Goal: Find specific page/section: Find specific page/section

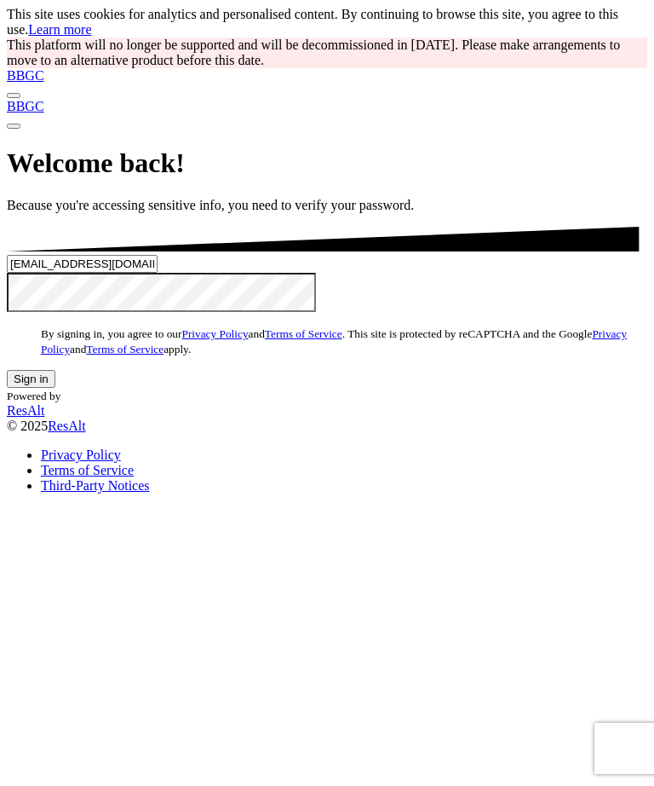
click at [158, 273] on input "[EMAIL_ADDRESS][DOMAIN_NAME]" at bounding box center [82, 264] width 151 height 18
click at [55, 388] on button "Sign in" at bounding box center [31, 379] width 49 height 18
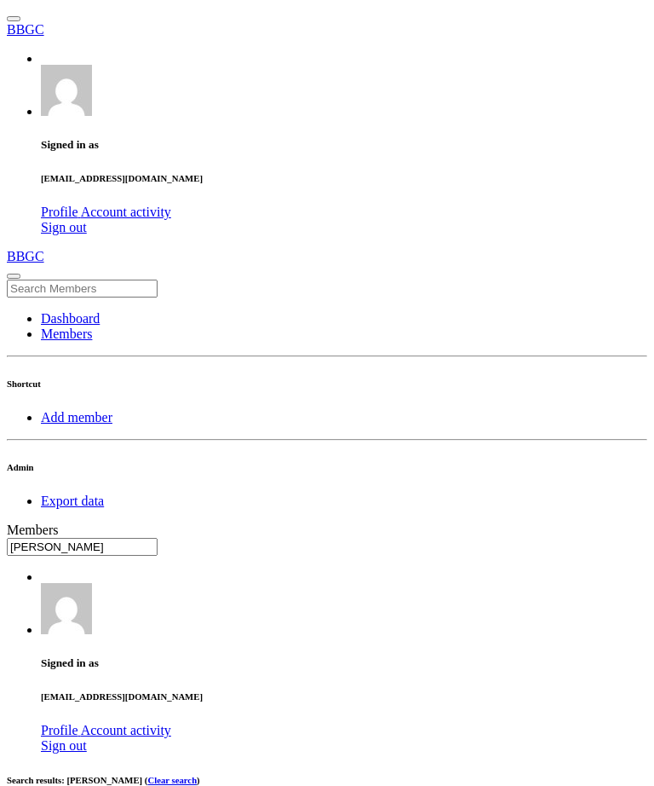
type input "[PERSON_NAME]"
click at [158, 538] on input "text" at bounding box center [82, 547] width 151 height 18
type input "m"
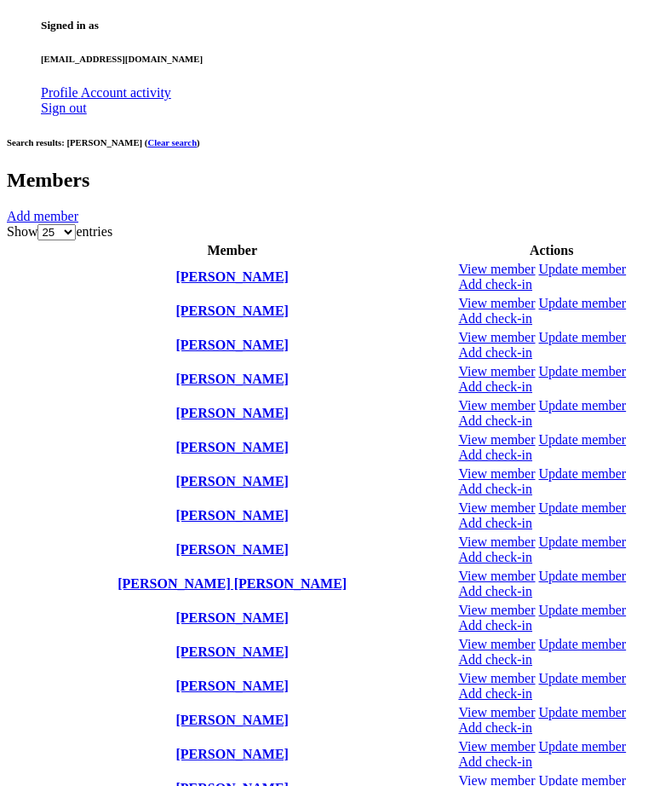
scroll to position [639, 0]
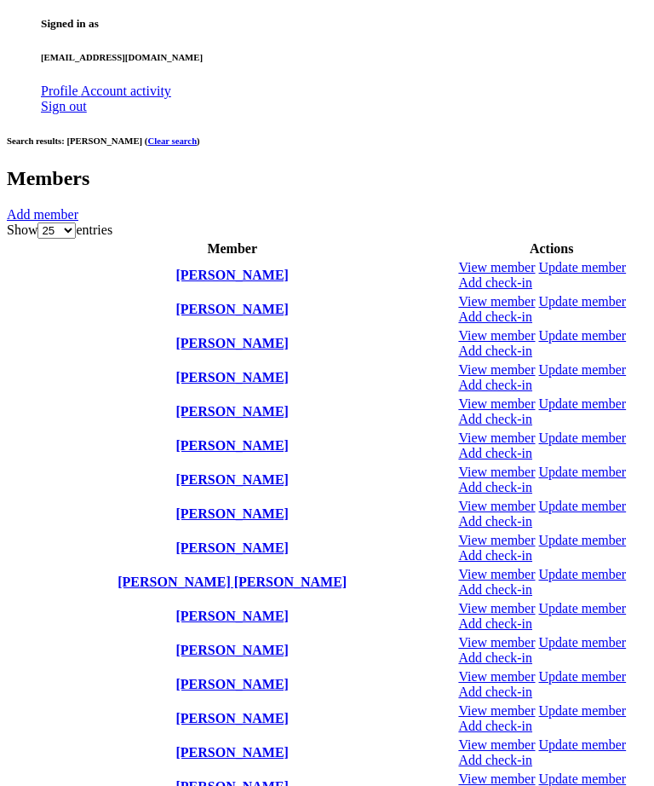
type input "[PERSON_NAME]"
click at [458, 669] on link at bounding box center [458, 669] width 0 height 0
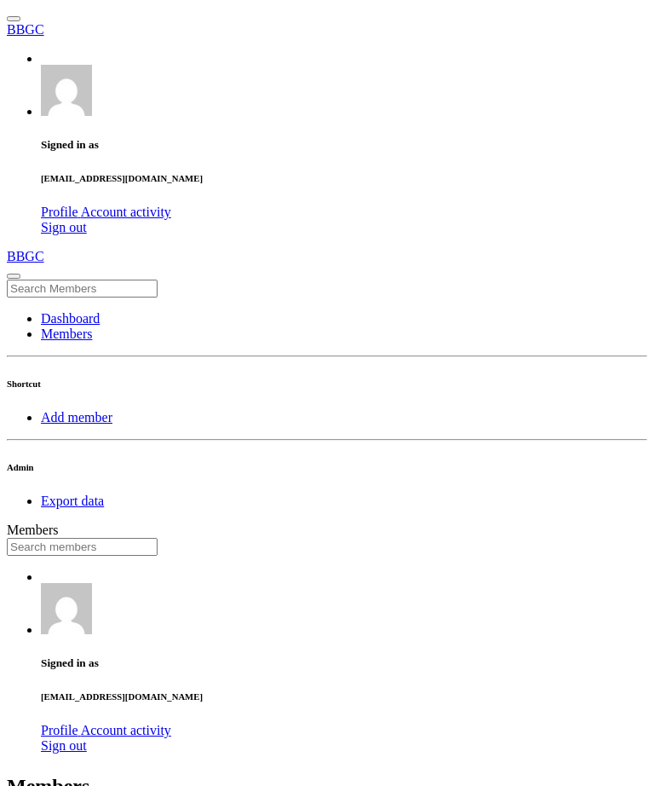
click at [158, 538] on input "text" at bounding box center [82, 547] width 151 height 18
type input "[PERSON_NAME]"
click at [158, 538] on input "text" at bounding box center [82, 547] width 151 height 18
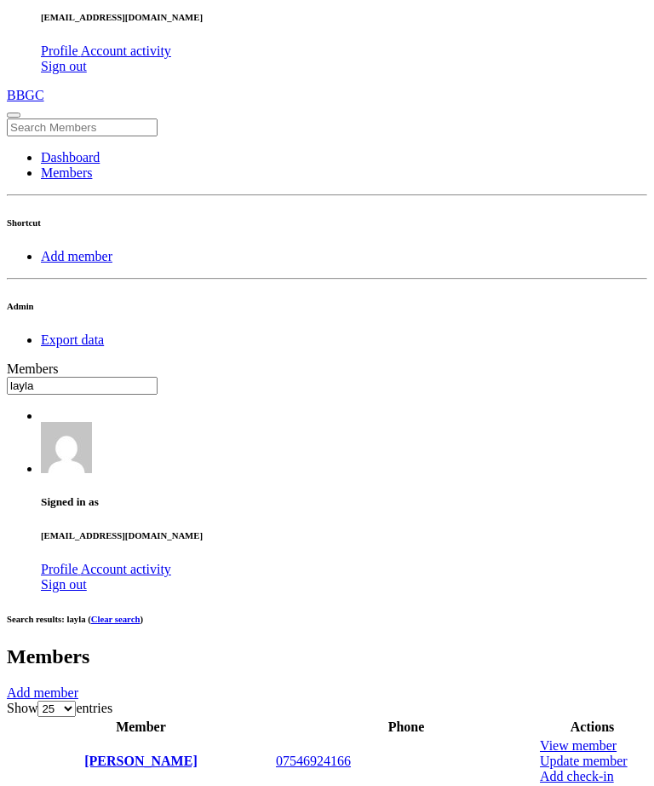
type input "layla"
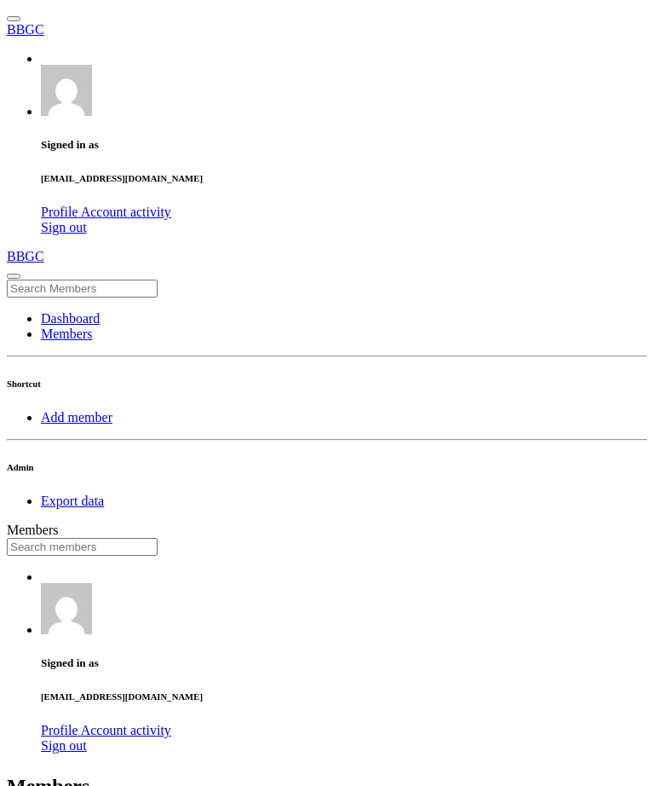
click at [158, 538] on input "text" at bounding box center [82, 547] width 151 height 18
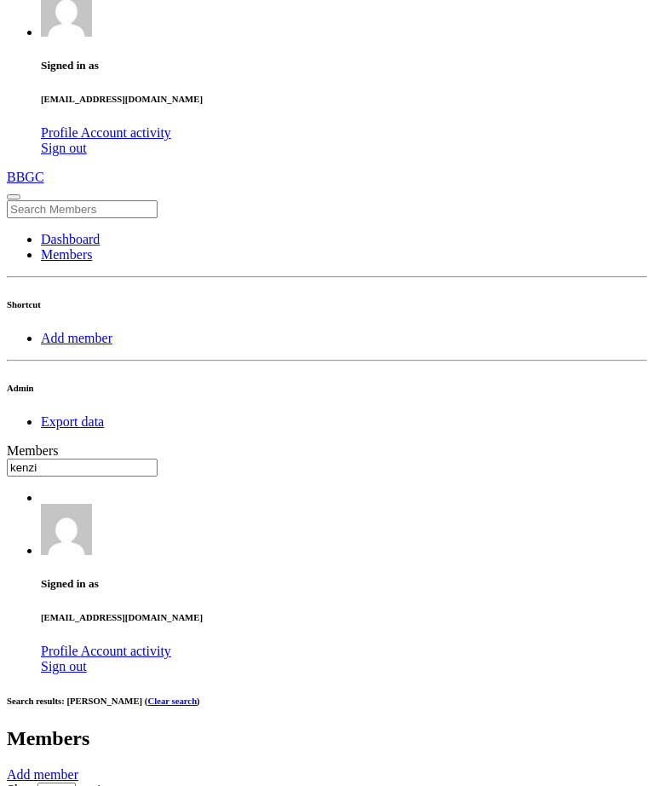
scroll to position [87, 0]
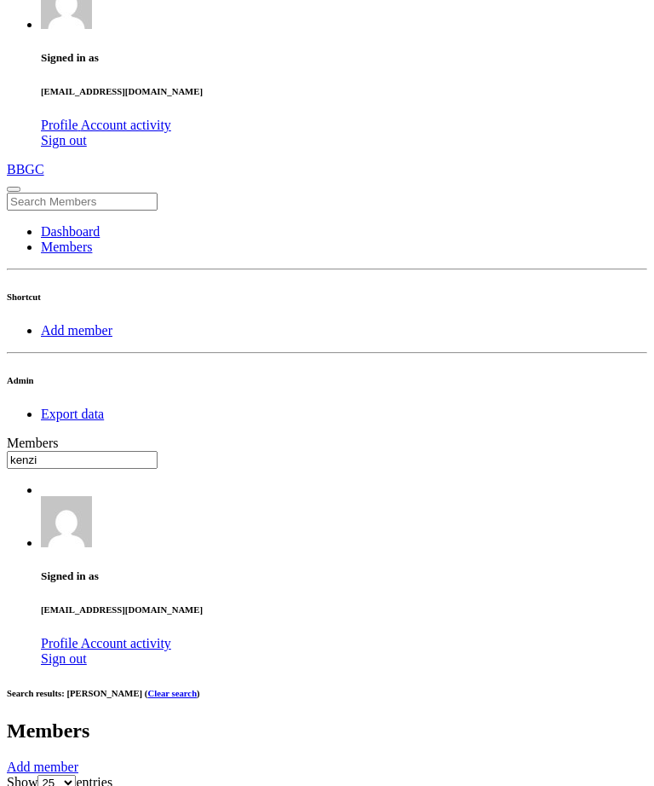
type input "kenzi"
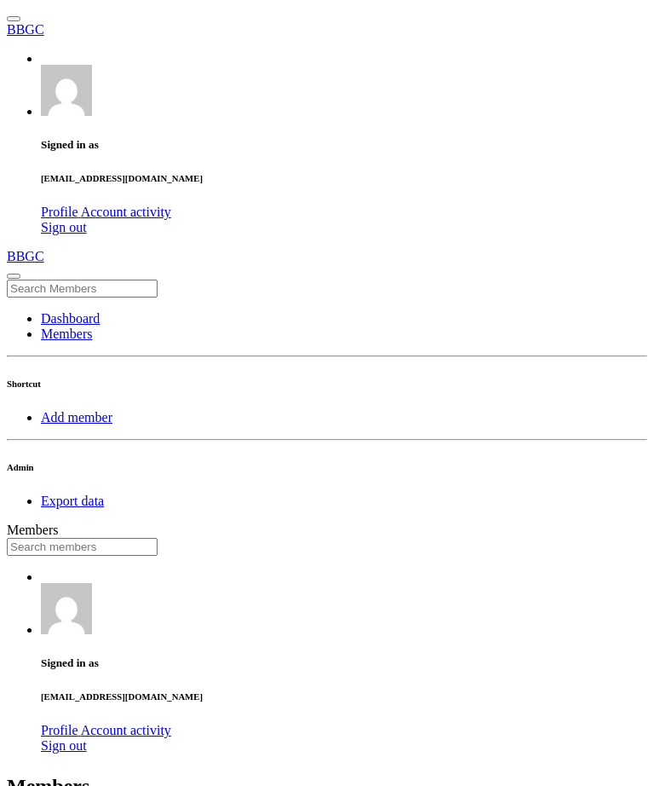
scroll to position [-2, 0]
